Goal: Task Accomplishment & Management: Use online tool/utility

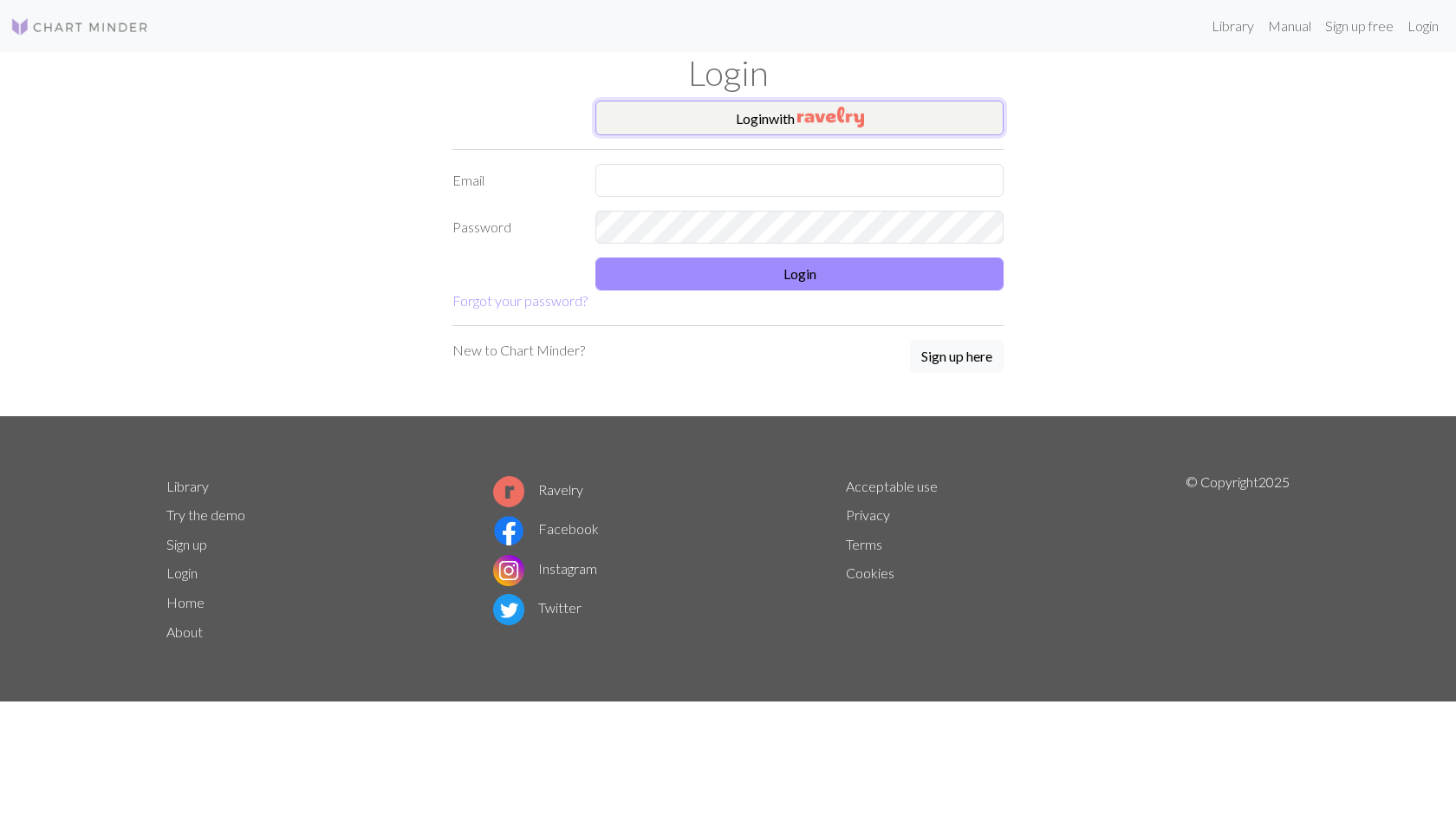
click at [871, 106] on button "Login with" at bounding box center [799, 118] width 408 height 35
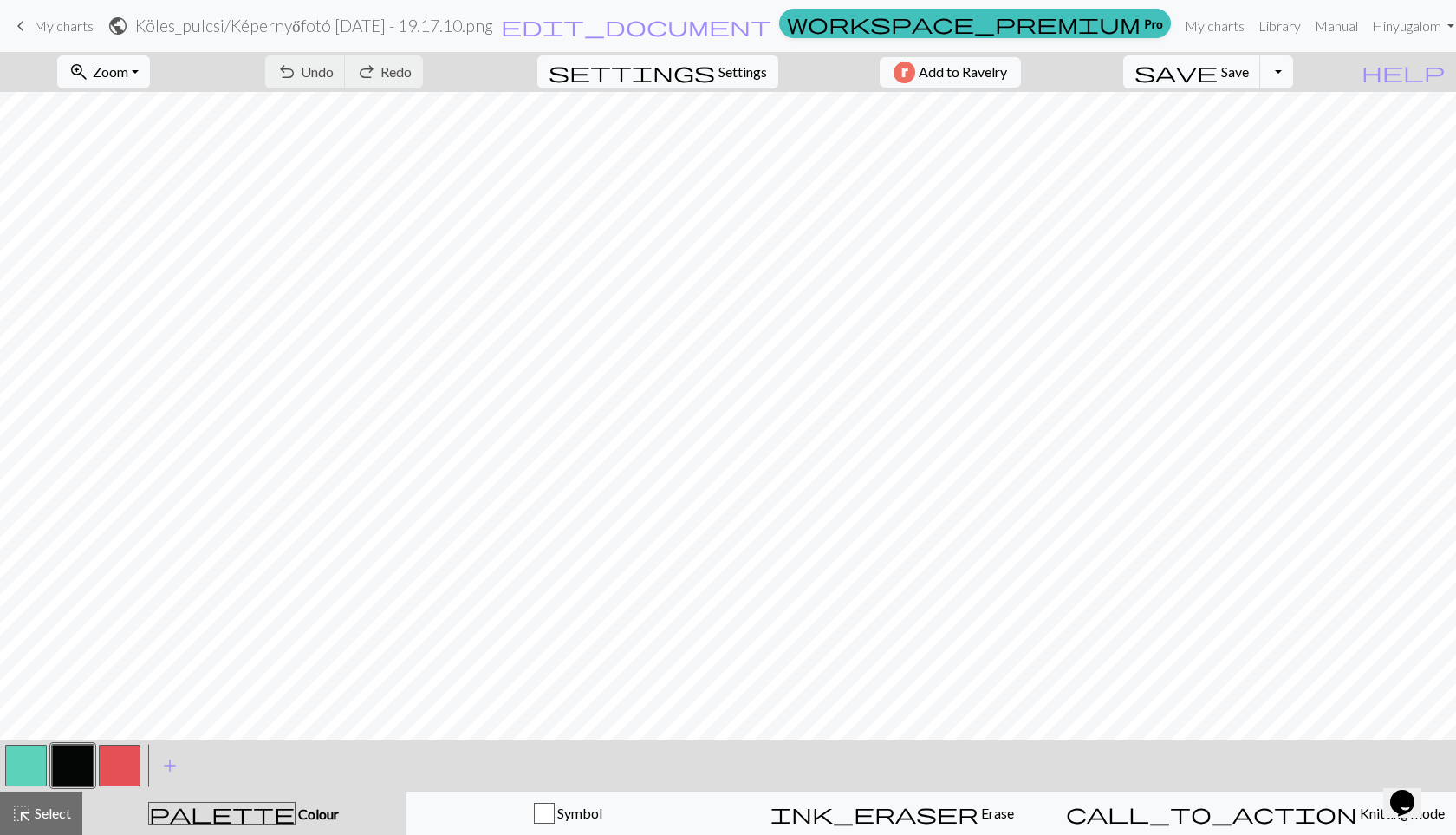
click at [34, 29] on span "My charts" at bounding box center [63, 25] width 59 height 16
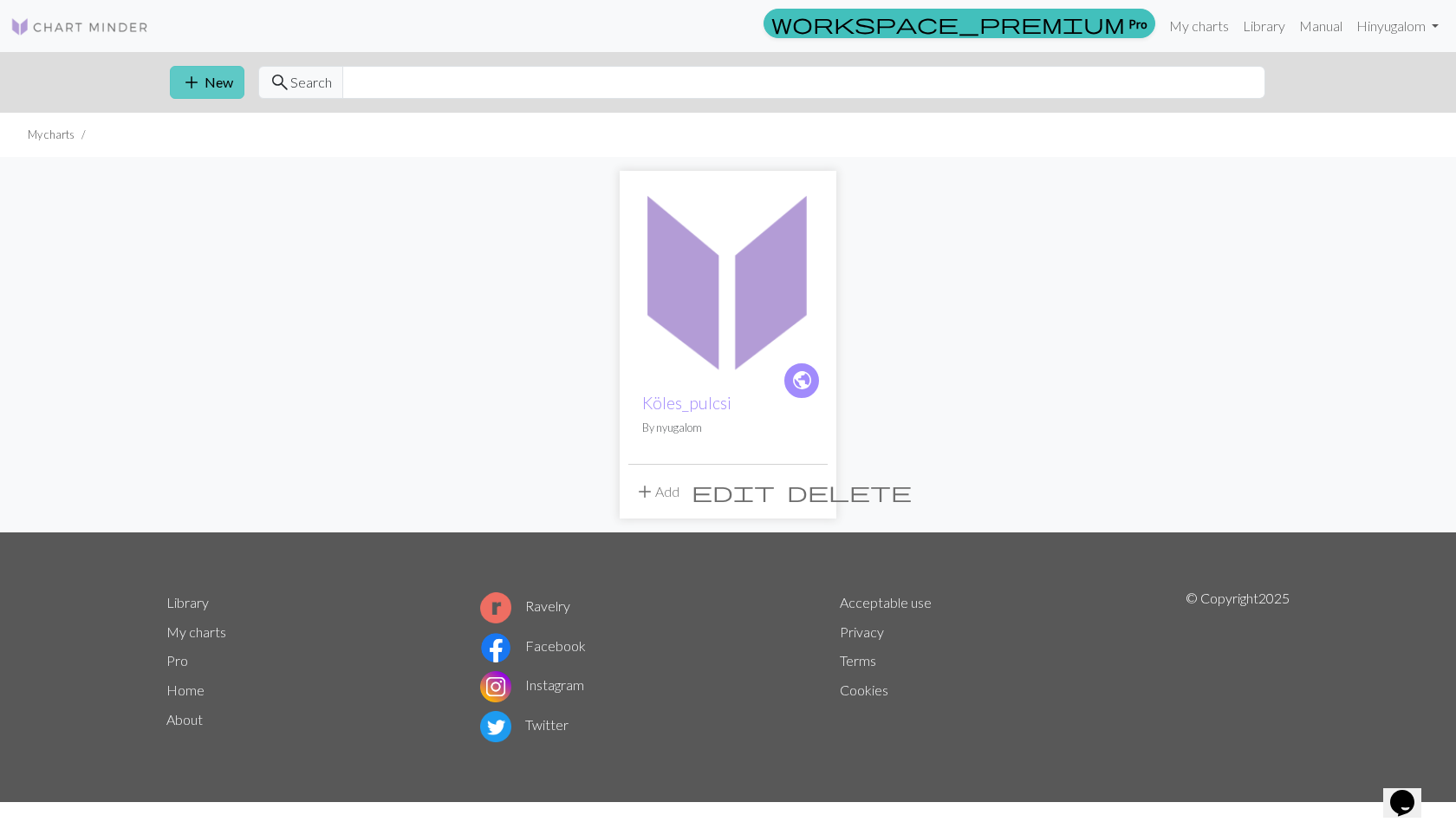
click at [181, 81] on span "add" at bounding box center [192, 81] width 21 height 24
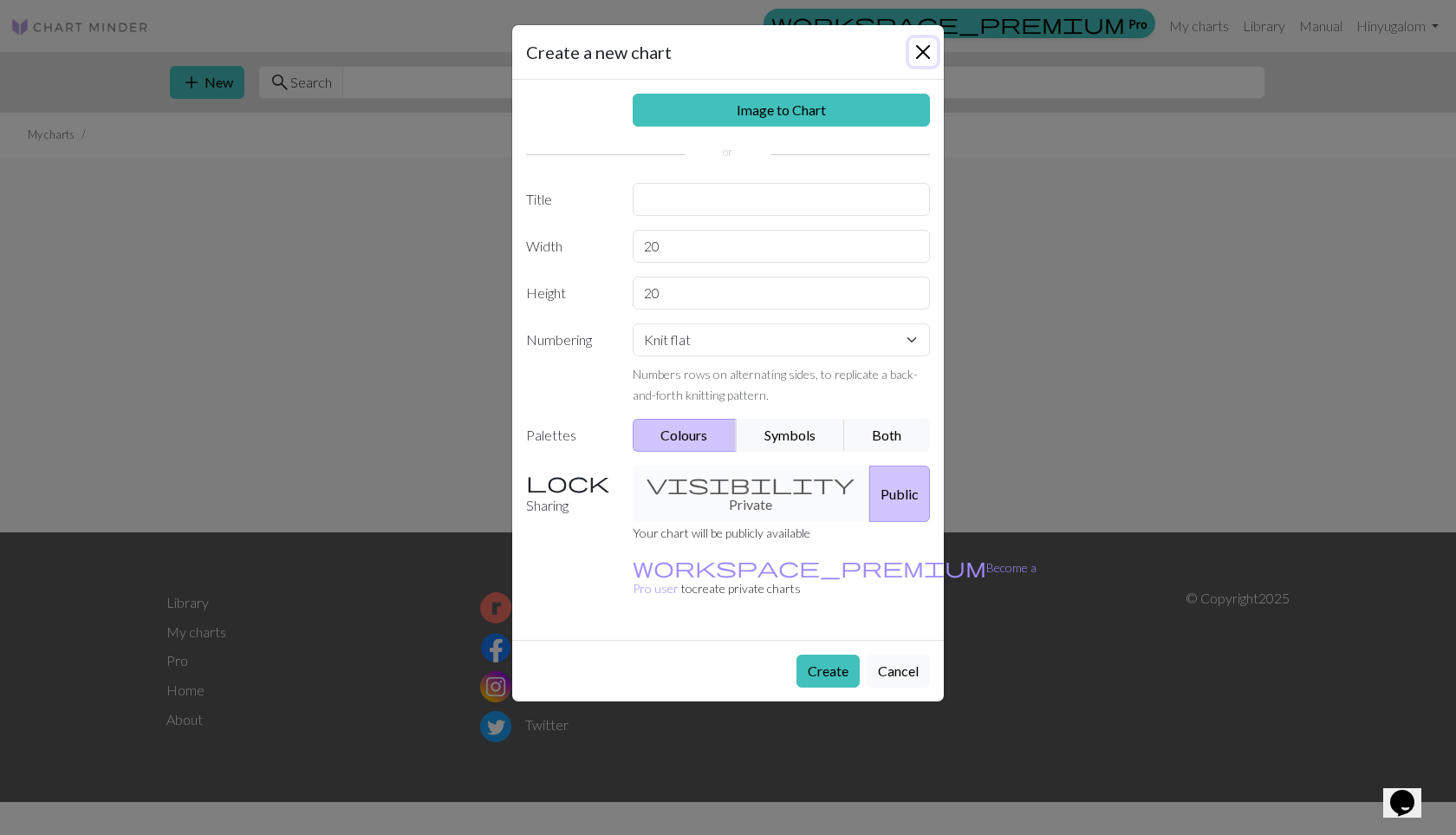
click at [917, 60] on button "Close" at bounding box center [923, 52] width 28 height 28
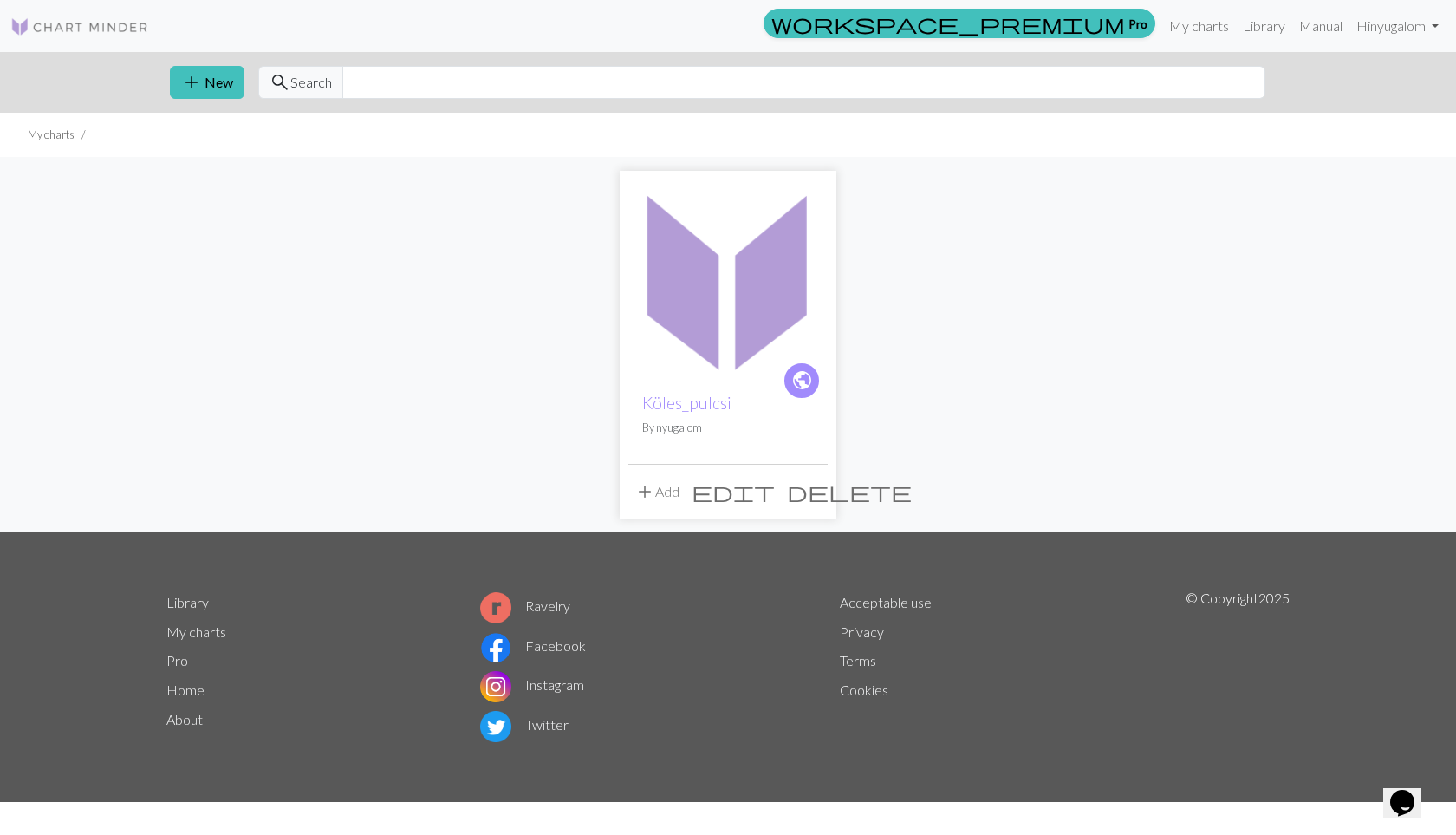
click at [704, 290] on img at bounding box center [728, 279] width 199 height 199
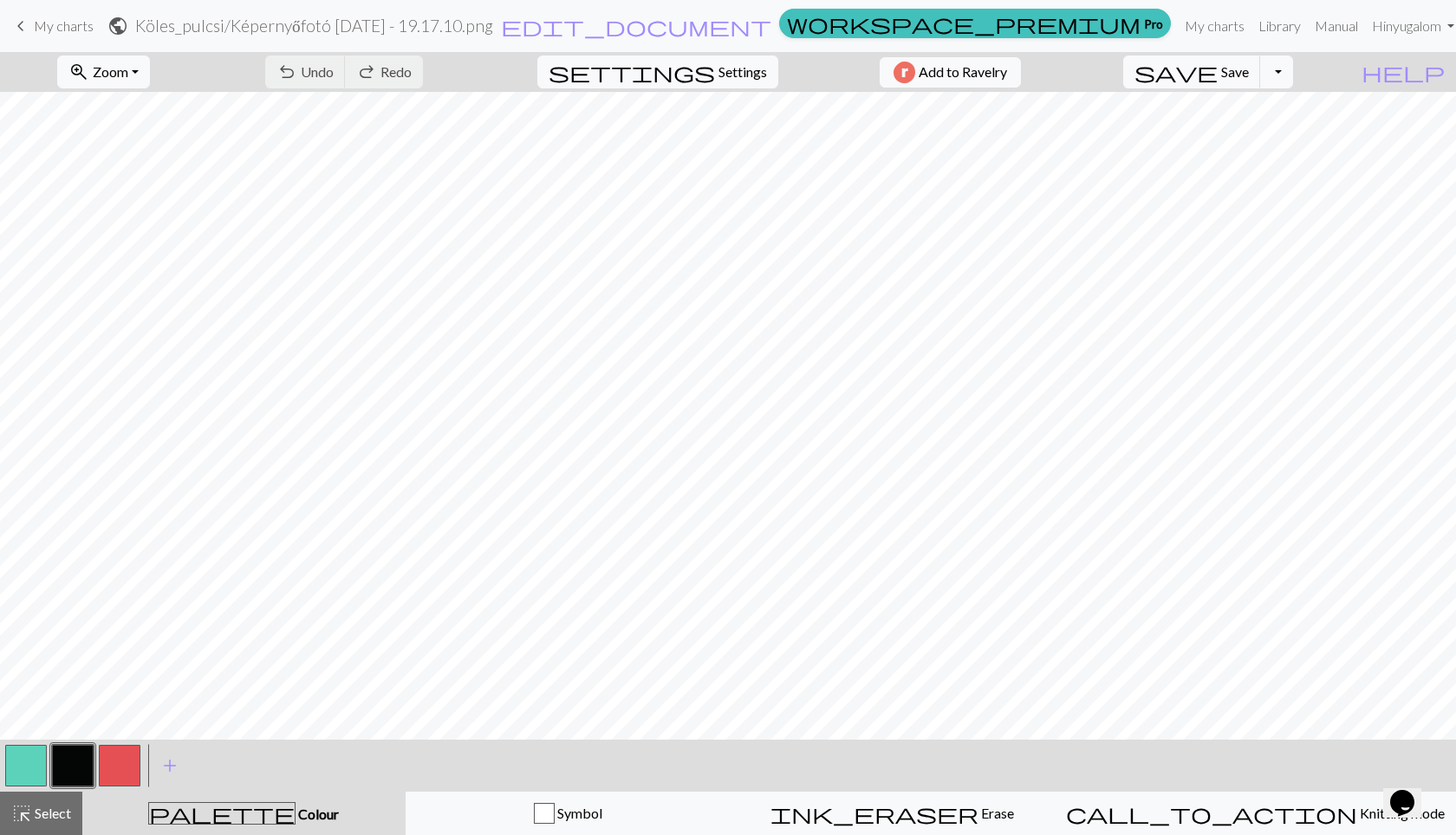
click at [64, 32] on span "My charts" at bounding box center [63, 25] width 59 height 16
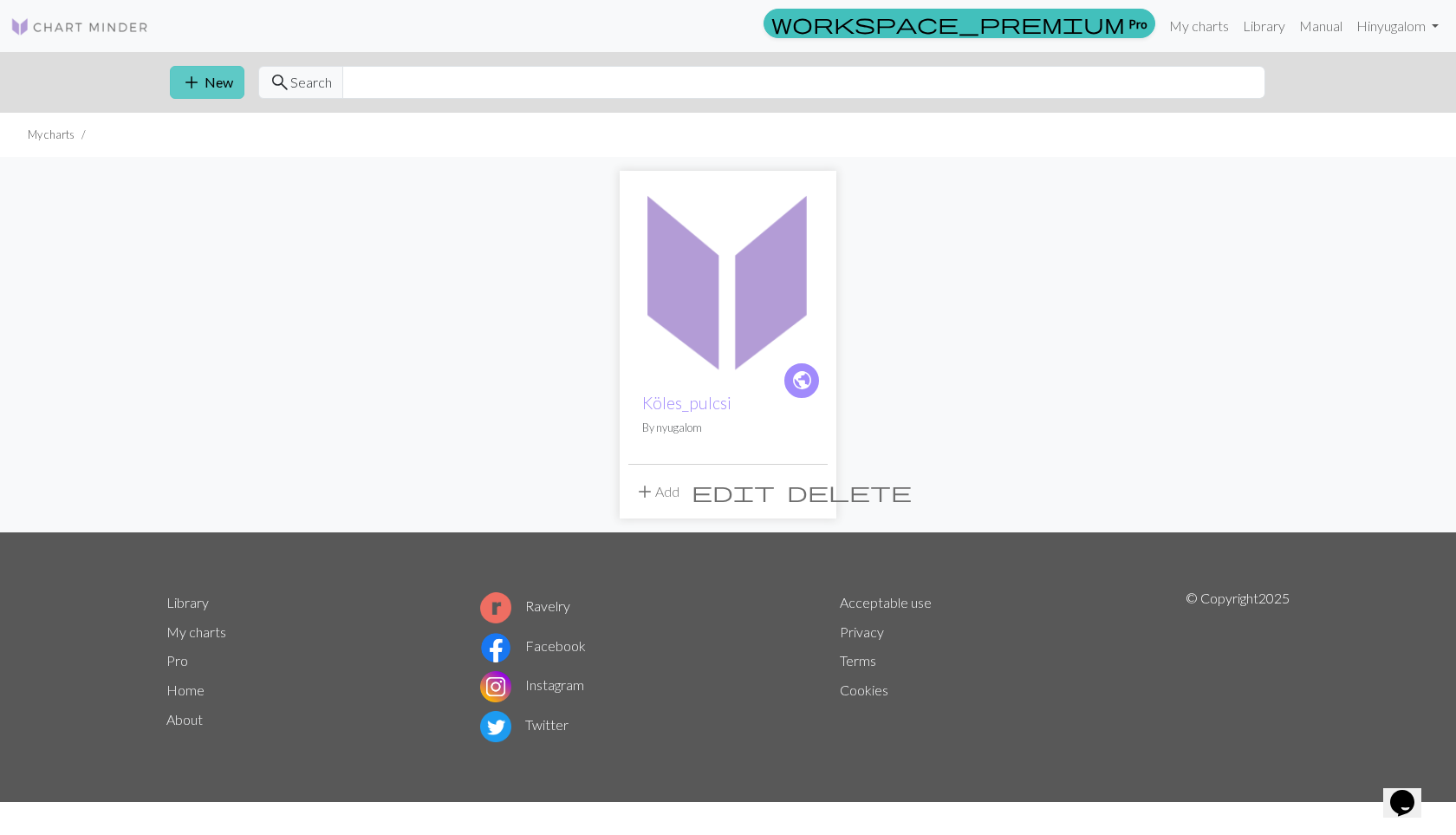
click at [234, 91] on button "add New" at bounding box center [207, 82] width 75 height 33
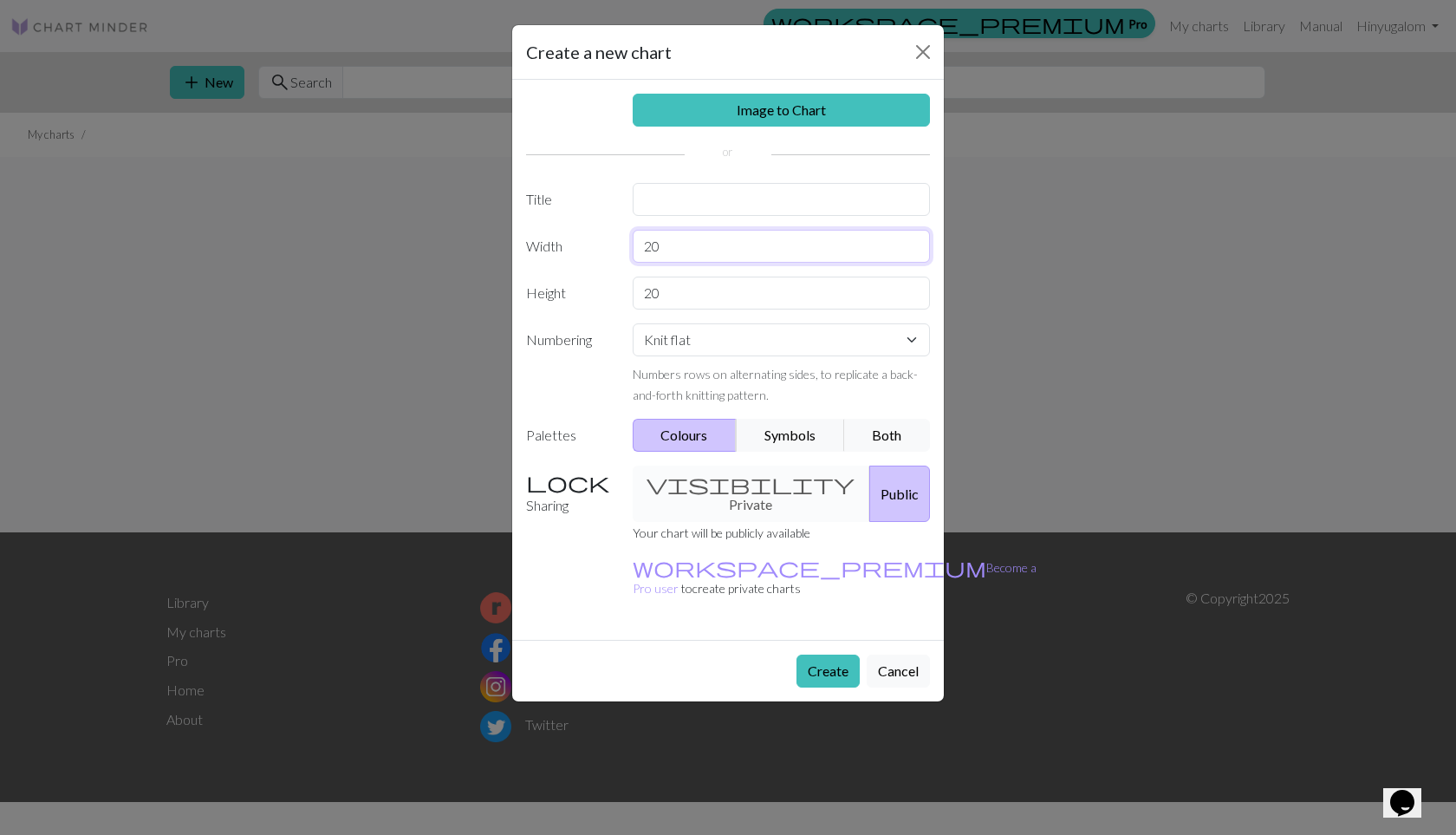
drag, startPoint x: 675, startPoint y: 245, endPoint x: 631, endPoint y: 245, distance: 44.0
click at [631, 245] on div "20" at bounding box center [781, 246] width 319 height 33
type input "6"
type input "80"
drag, startPoint x: 676, startPoint y: 292, endPoint x: 614, endPoint y: 293, distance: 62.0
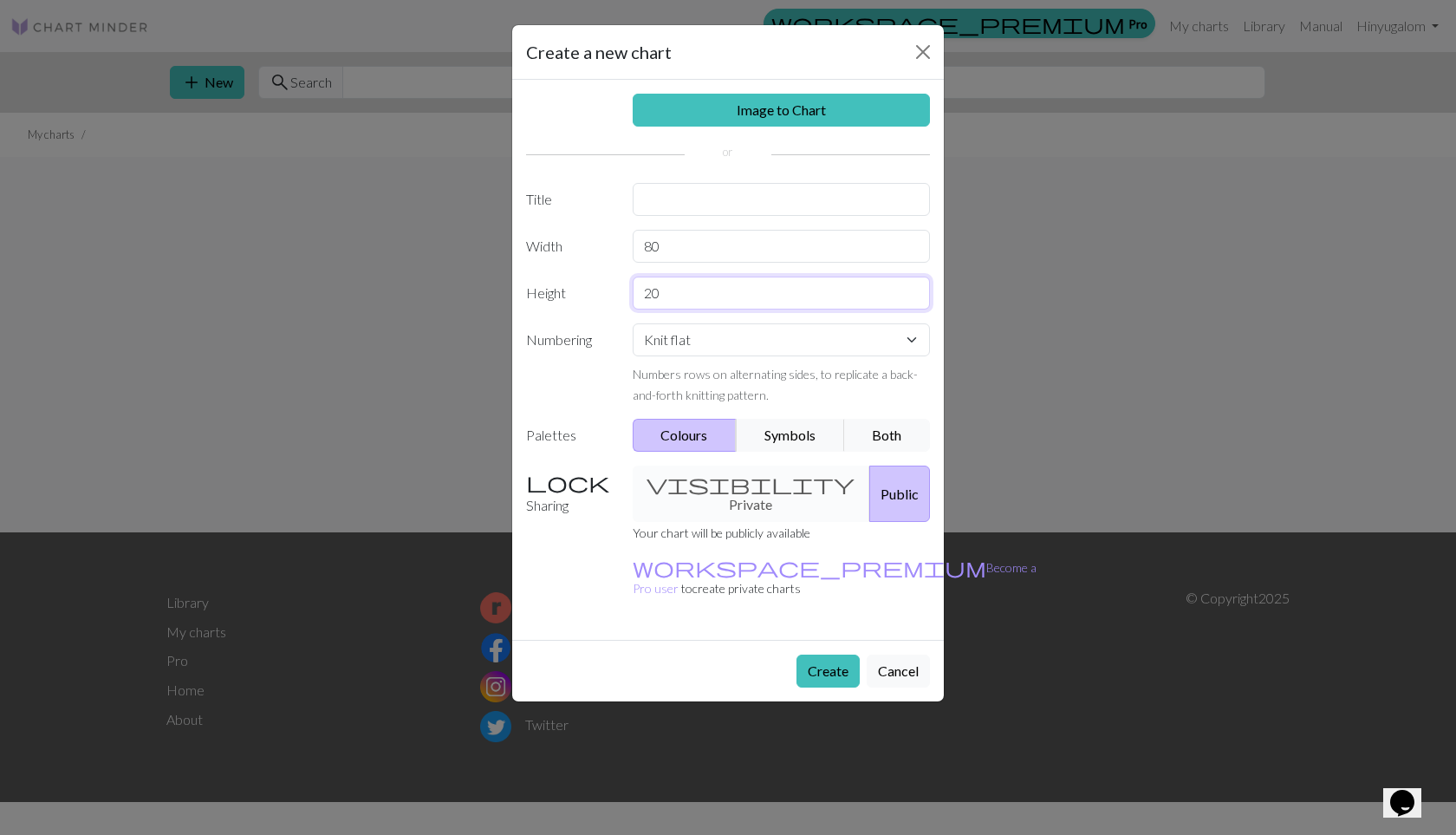
click at [614, 293] on div "Height 20" at bounding box center [728, 293] width 425 height 33
click at [661, 333] on select "Knit flat Knit in the round Lace knitting Cross stitch" at bounding box center [781, 339] width 298 height 33
type input "100"
click at [821, 655] on button "Create" at bounding box center [828, 671] width 63 height 33
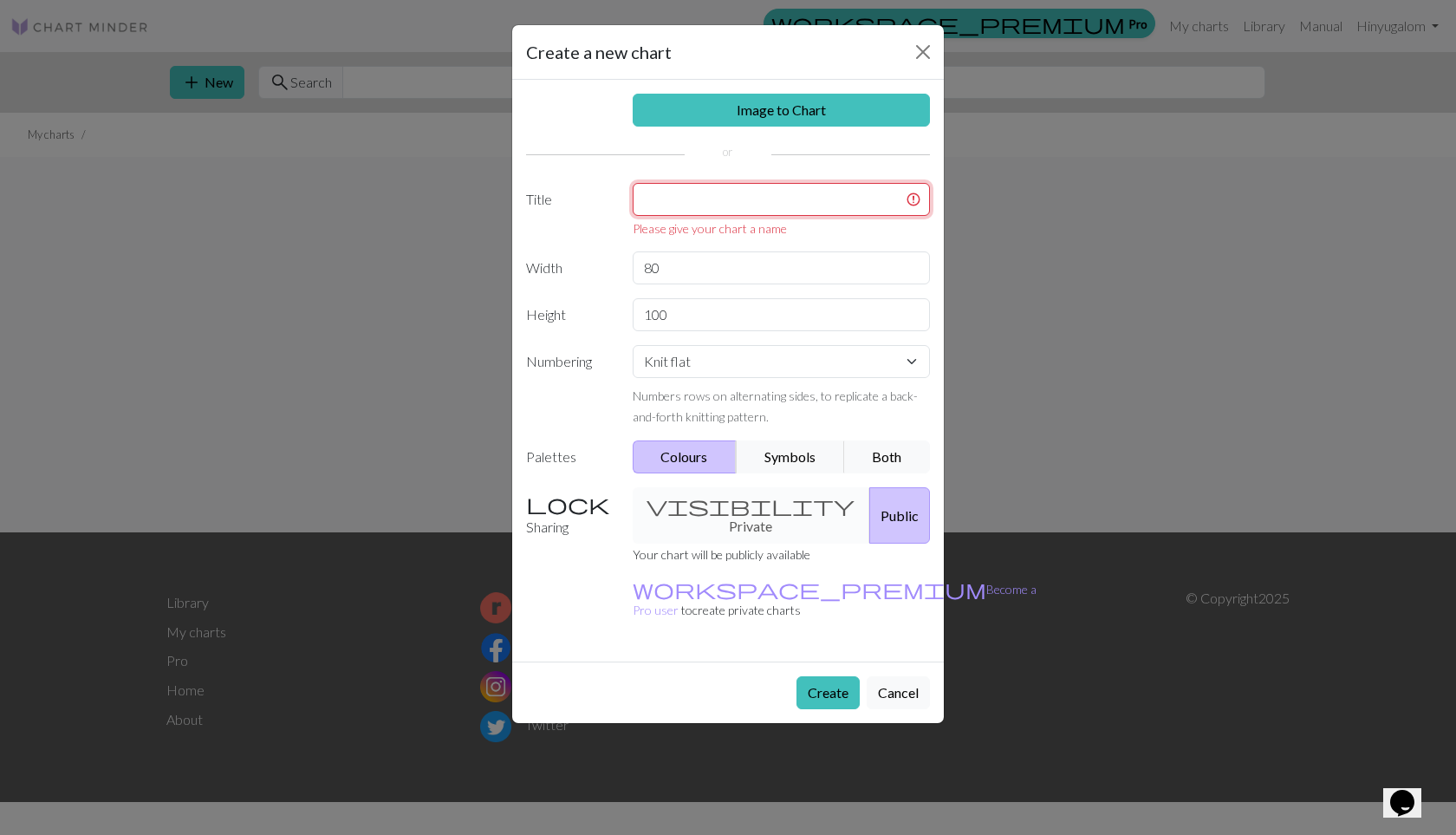
click at [672, 192] on input "text" at bounding box center [781, 199] width 298 height 33
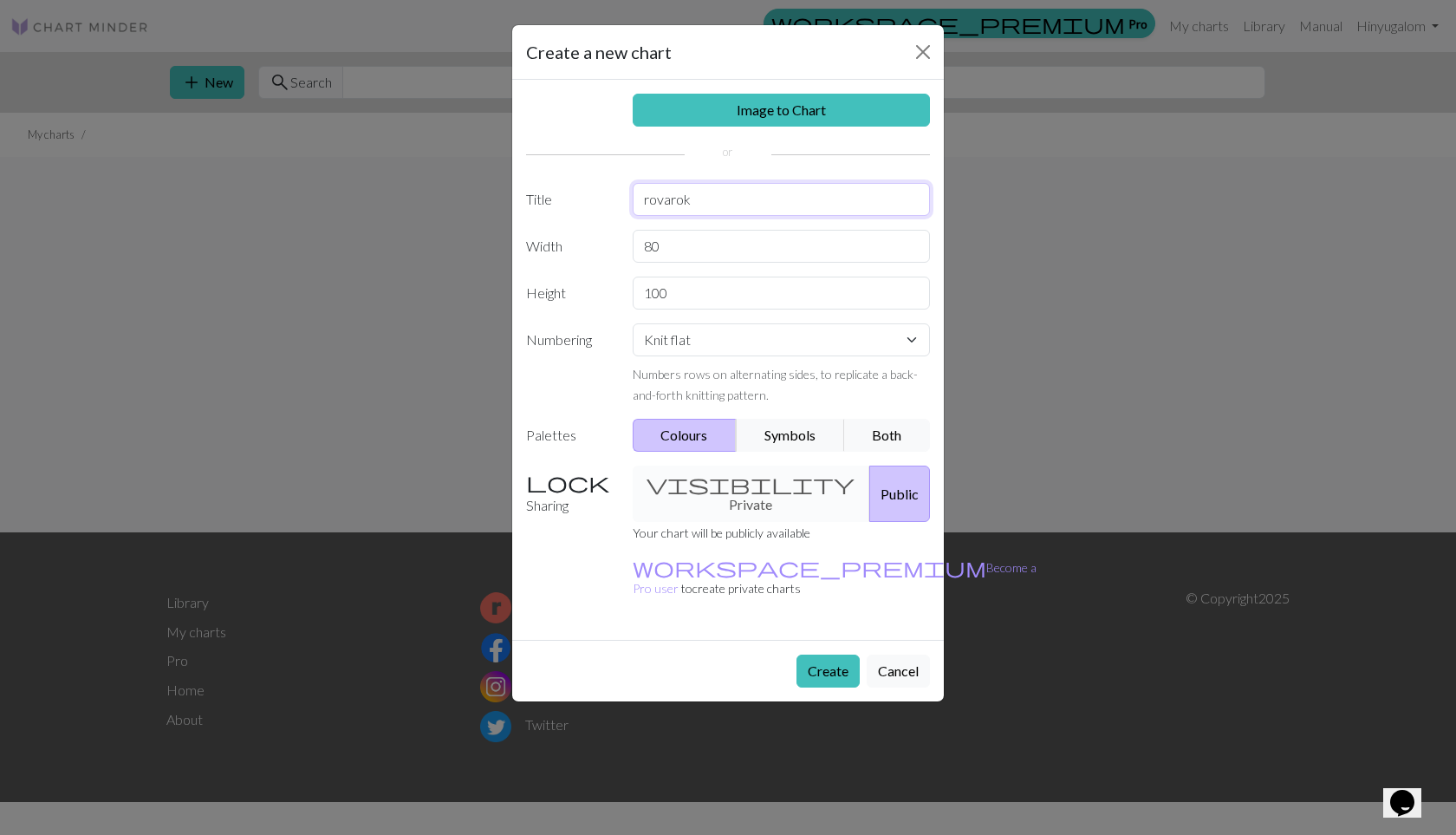
type input "rovarok"
click at [801, 655] on button "Create" at bounding box center [828, 671] width 63 height 33
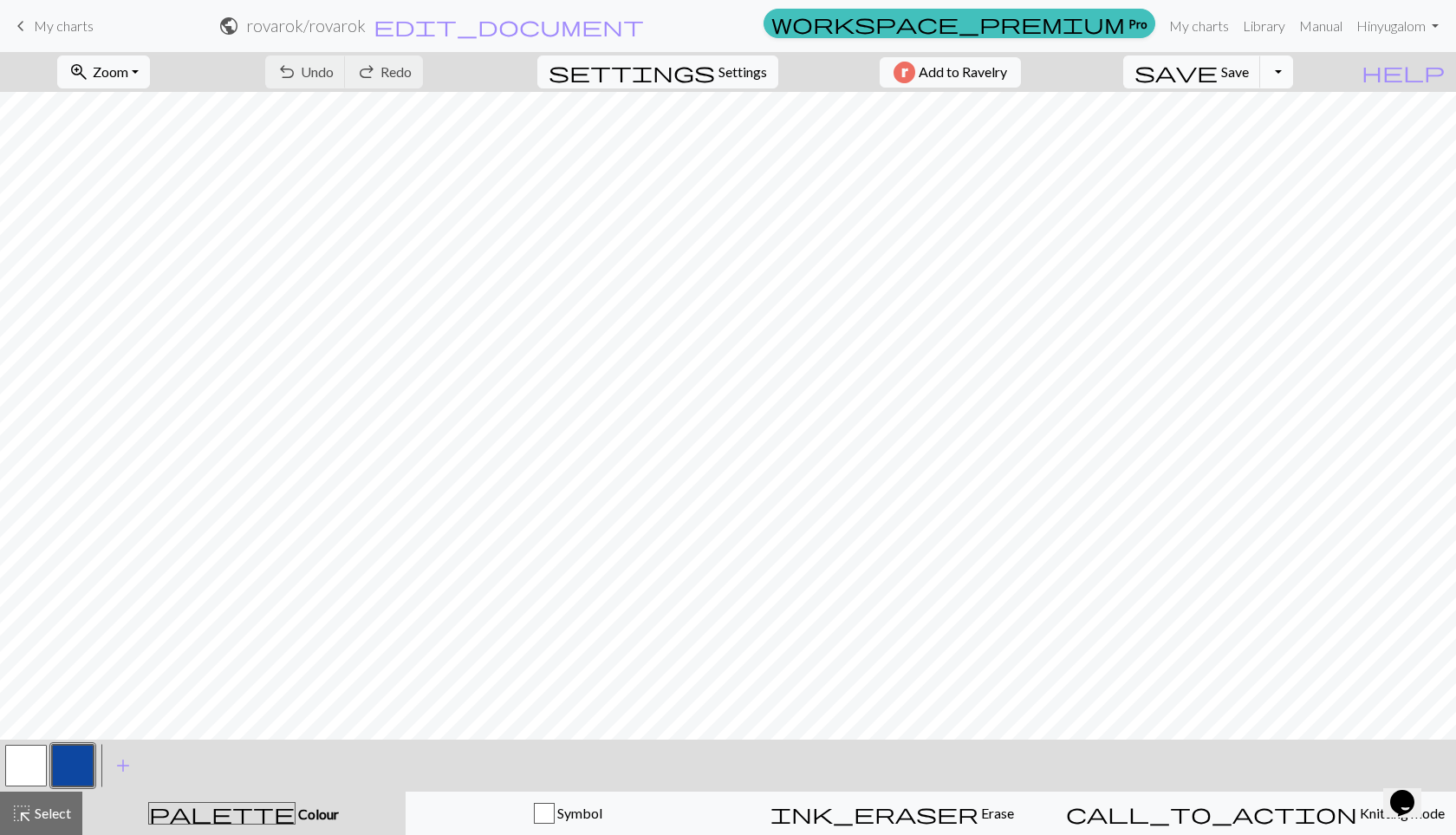
click at [1293, 77] on button "Toggle Dropdown" at bounding box center [1277, 72] width 33 height 33
click at [22, 23] on span "keyboard_arrow_left" at bounding box center [21, 25] width 21 height 24
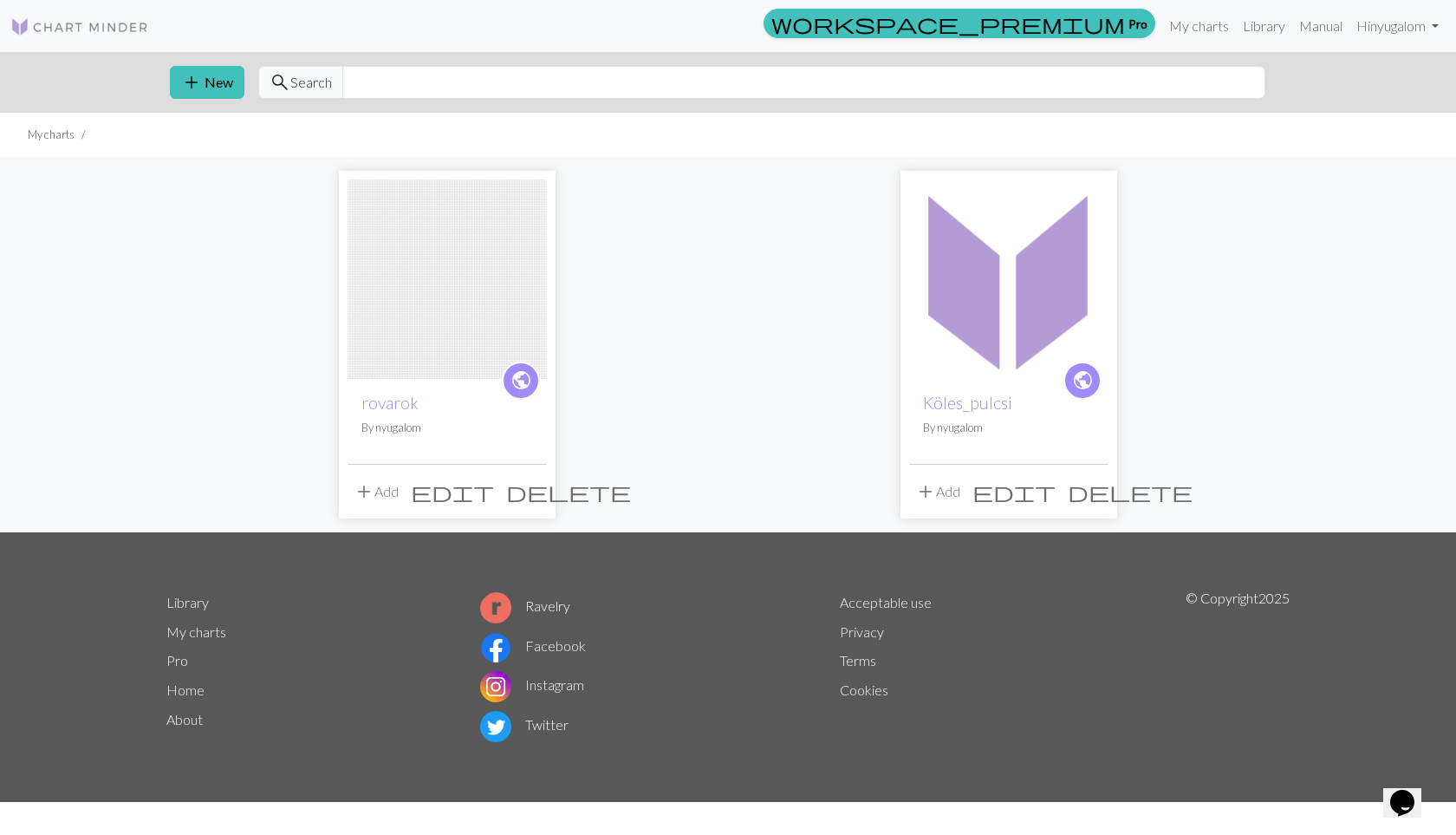
click at [531, 492] on span "delete" at bounding box center [568, 491] width 125 height 24
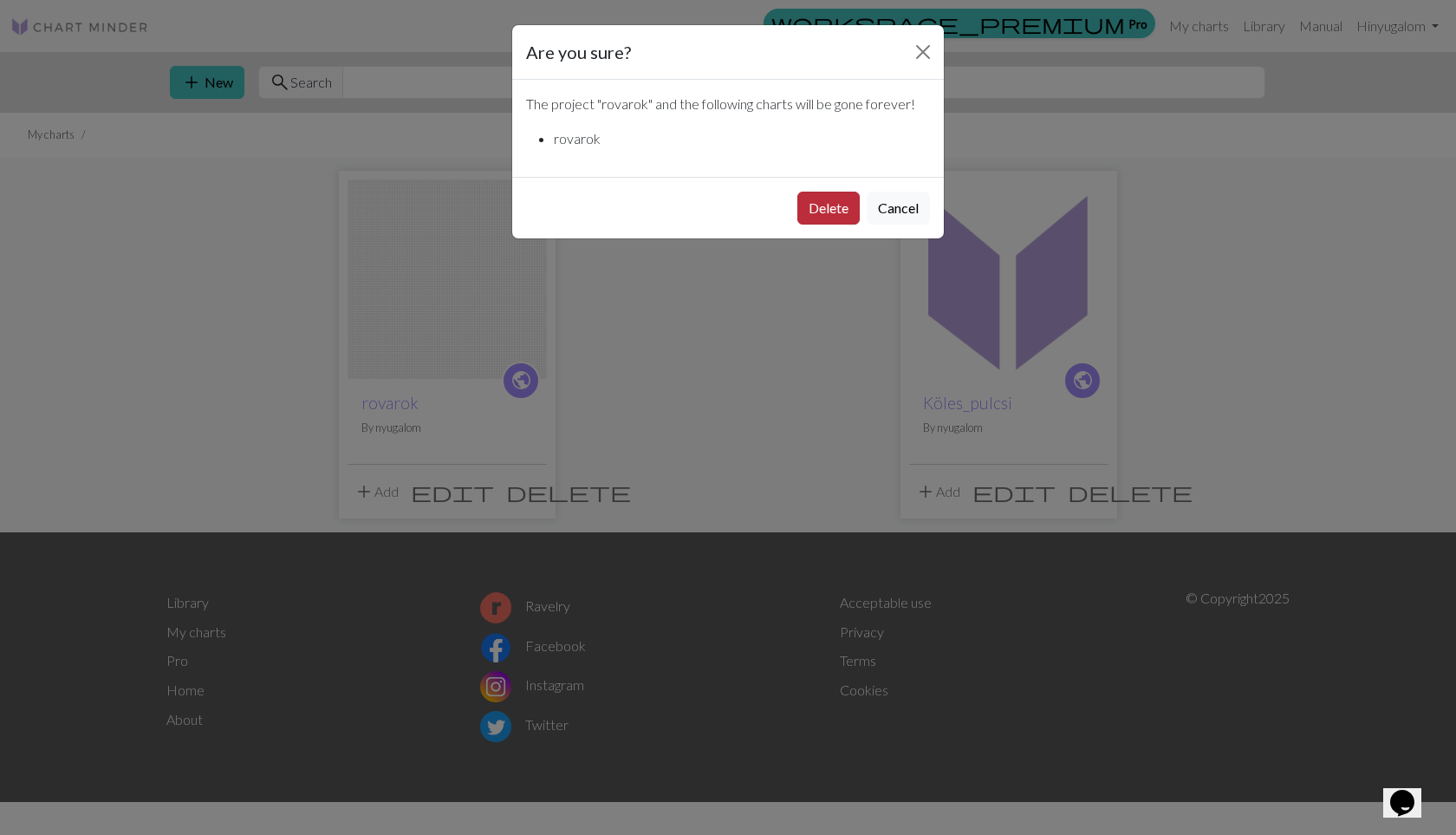
click at [819, 206] on button "Delete" at bounding box center [828, 208] width 62 height 33
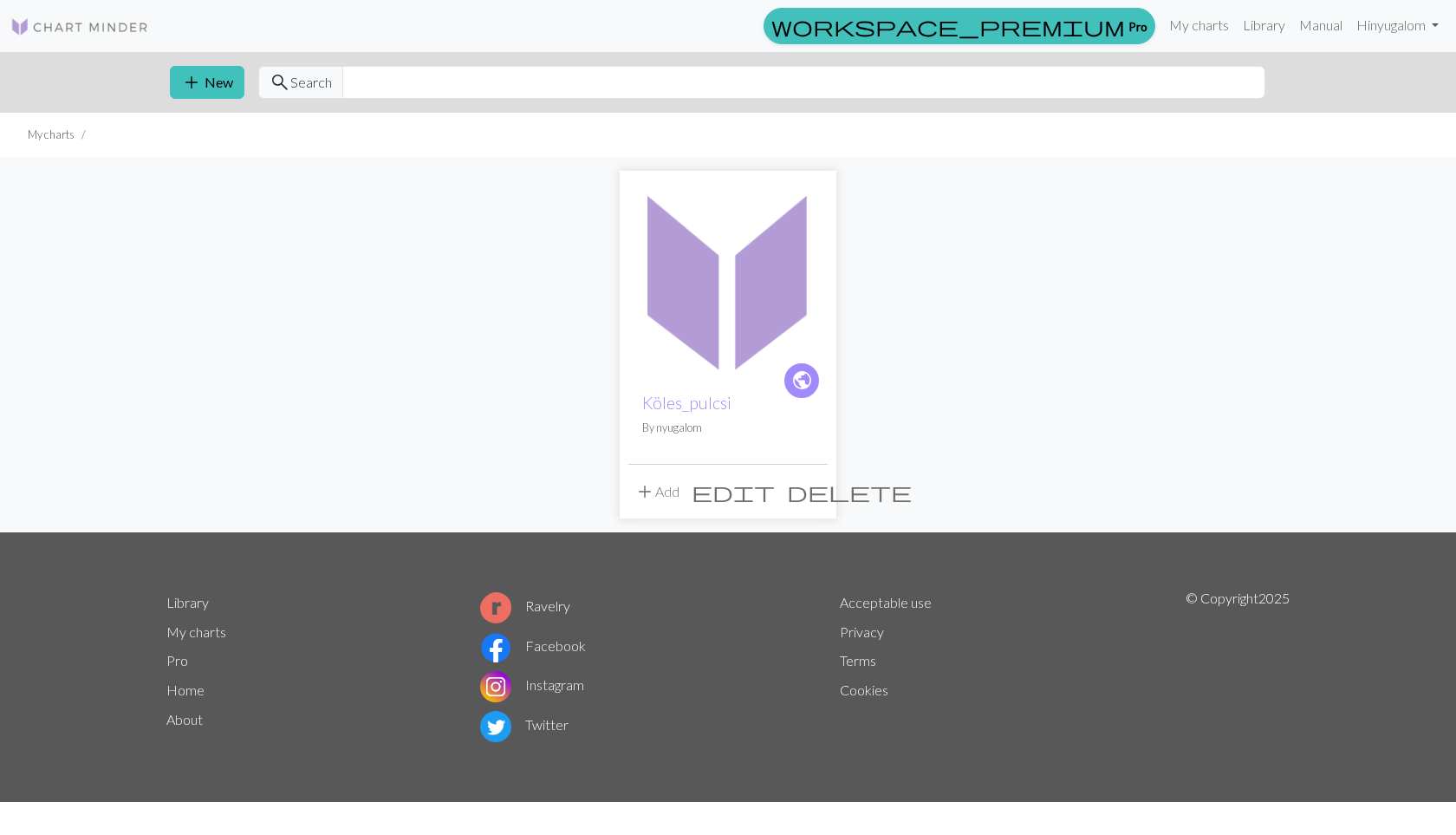
click at [163, 76] on div "add New search Search" at bounding box center [728, 81] width 1144 height 60
click at [180, 78] on button "add New" at bounding box center [207, 82] width 75 height 33
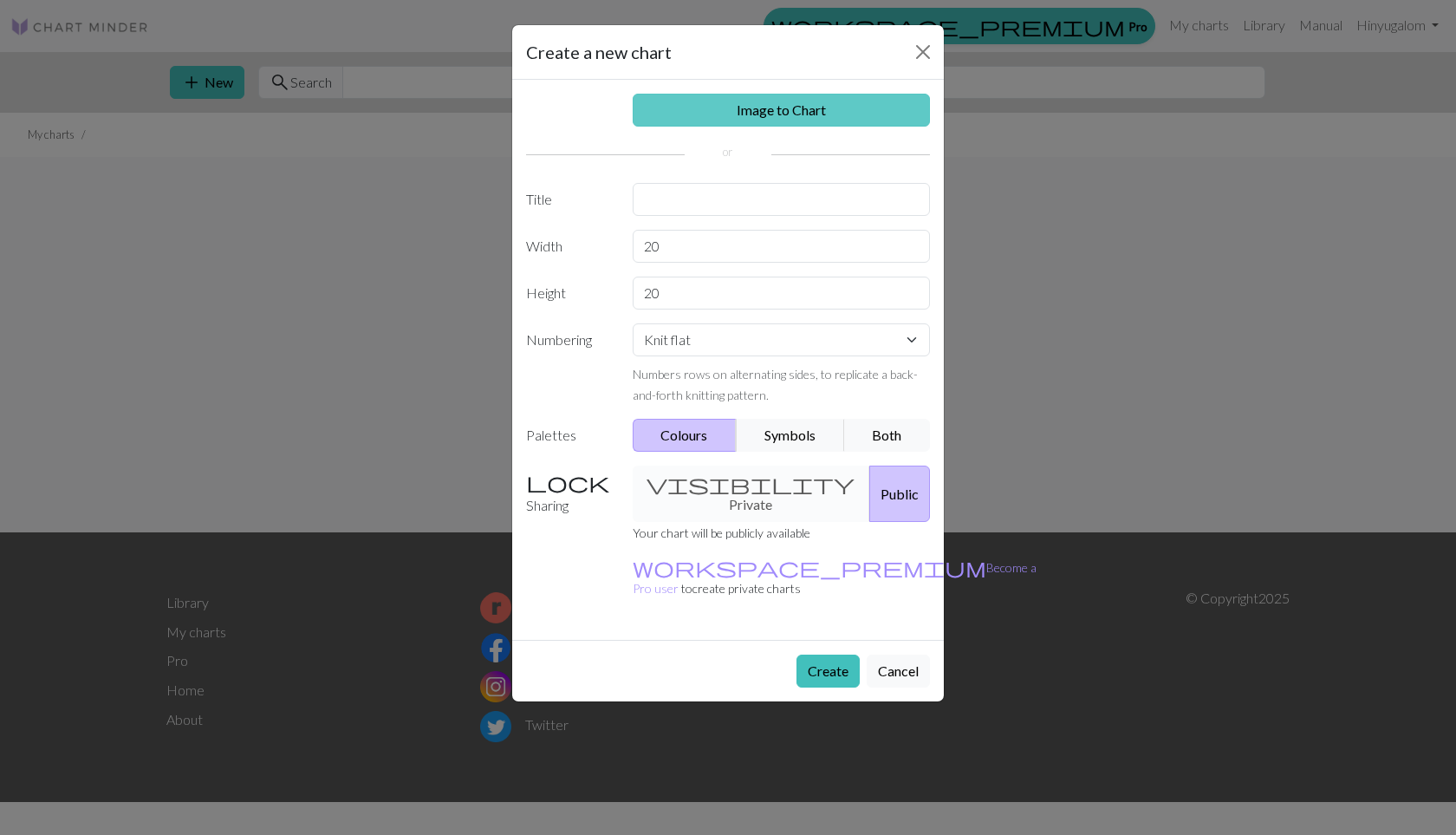
click at [725, 111] on link "Image to Chart" at bounding box center [781, 110] width 298 height 33
